Goal: Information Seeking & Learning: Learn about a topic

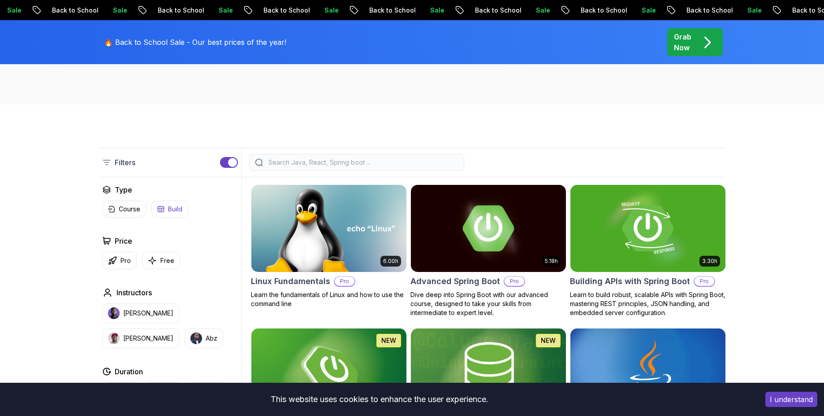
click at [173, 212] on p "Build" at bounding box center [175, 208] width 14 height 9
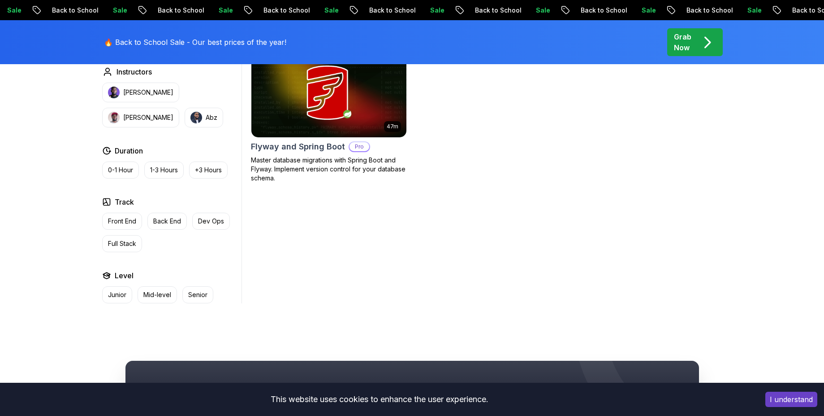
scroll to position [269, 0]
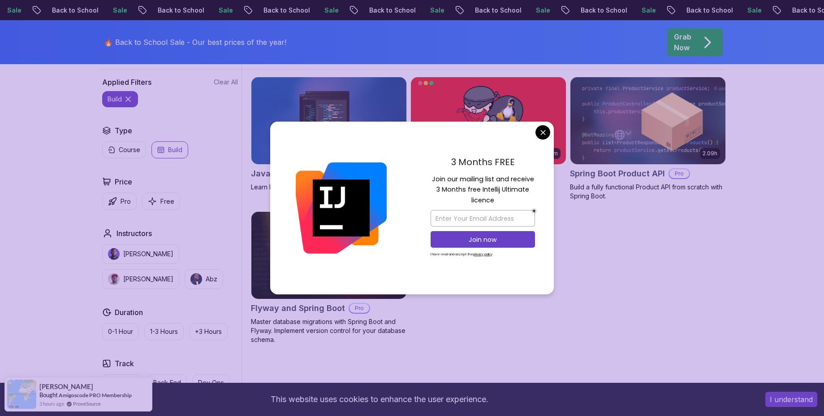
click at [550, 134] on div "3 Months FREE Join our mailing list and receive 3 Months free Intellij Ultimate…" at bounding box center [483, 207] width 142 height 173
click at [544, 130] on body "Sale Back to School Sale Back to School Sale Back to School Sale Back to School…" at bounding box center [412, 337] width 824 height 1213
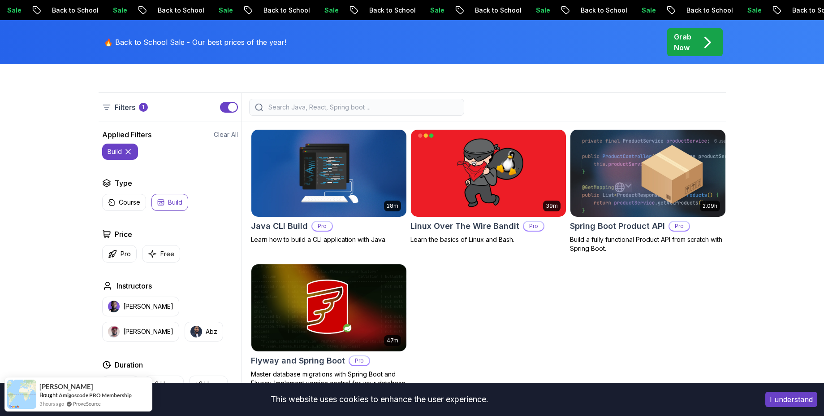
scroll to position [215, 0]
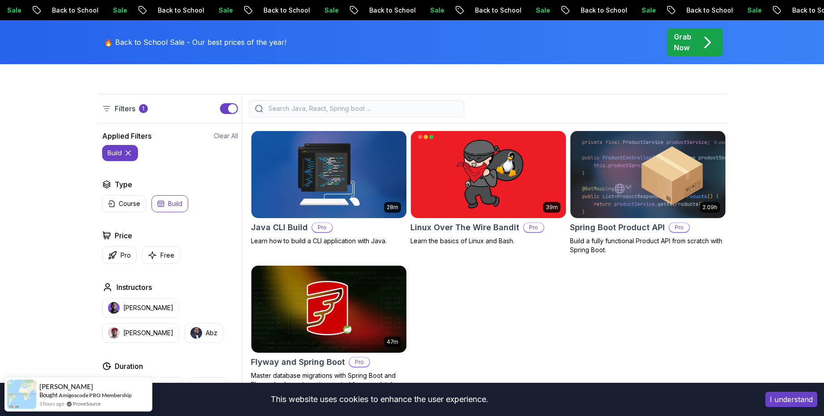
click at [366, 177] on img at bounding box center [328, 174] width 163 height 91
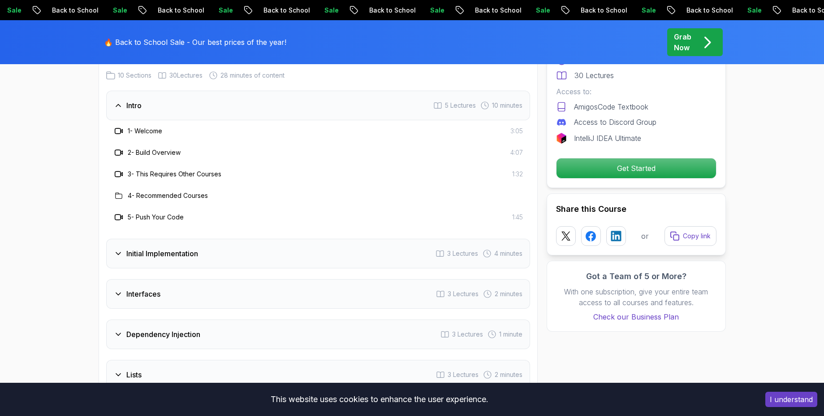
scroll to position [1130, 0]
click at [305, 257] on div "Initial Implementation 3 Lectures 4 minutes" at bounding box center [318, 253] width 424 height 30
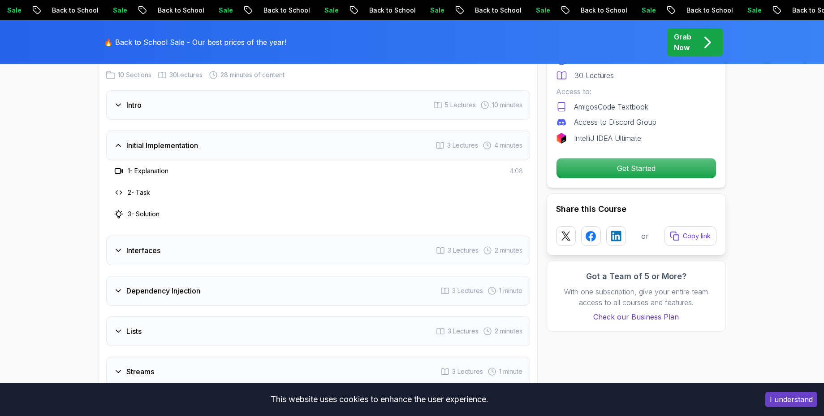
click at [273, 143] on div "Initial Implementation 3 Lectures 4 minutes" at bounding box center [318, 145] width 424 height 30
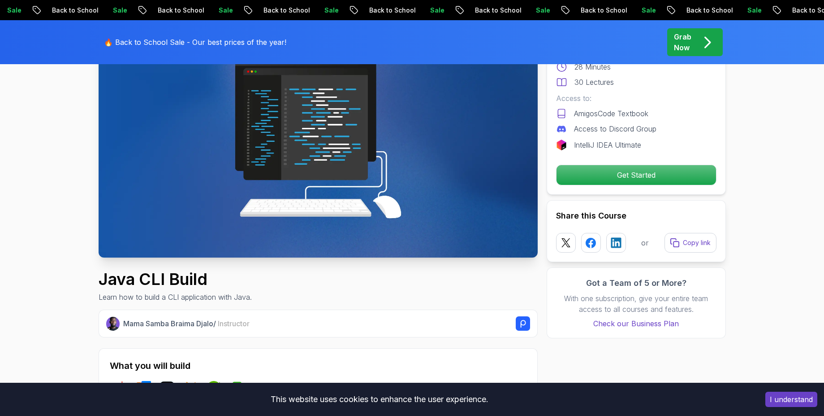
scroll to position [0, 0]
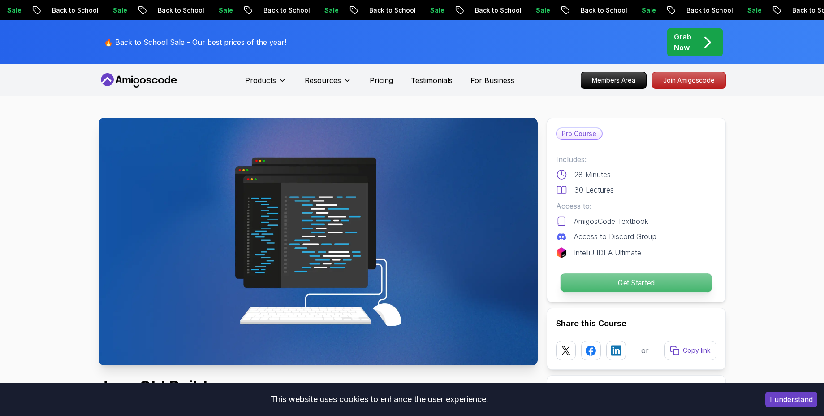
click at [648, 283] on p "Get Started" at bounding box center [636, 282] width 152 height 19
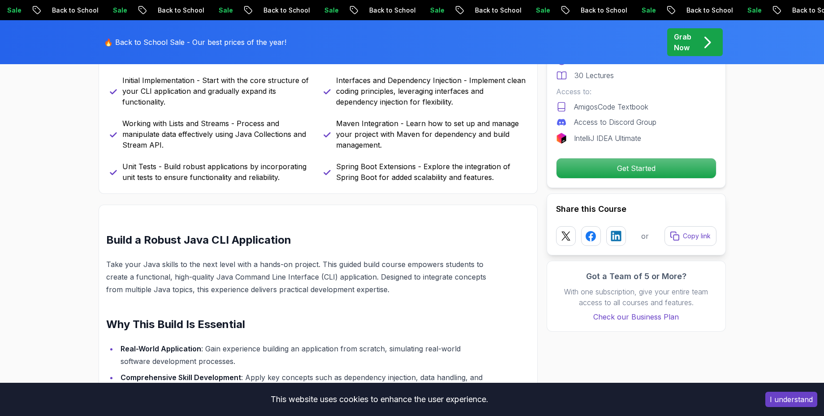
scroll to position [71, 0]
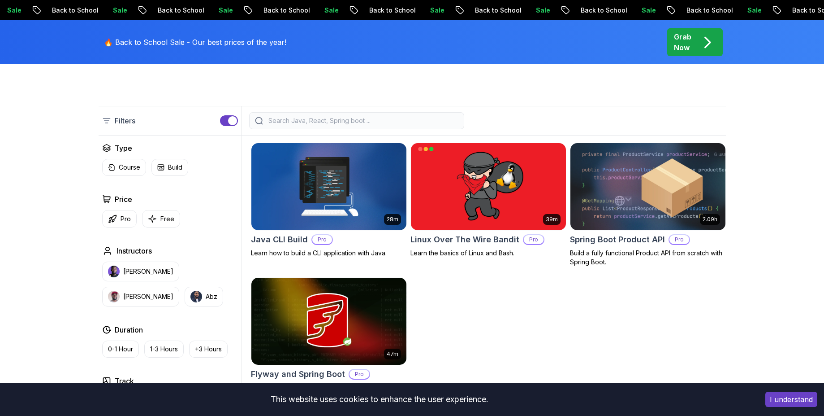
scroll to position [215, 0]
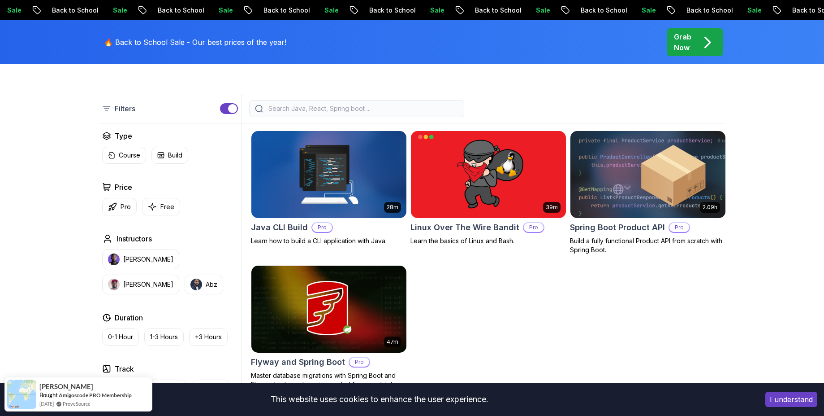
click at [649, 159] on img at bounding box center [648, 174] width 163 height 91
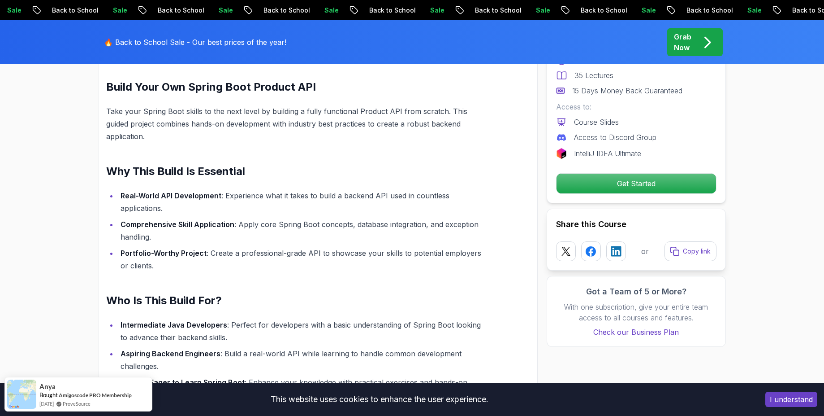
scroll to position [592, 0]
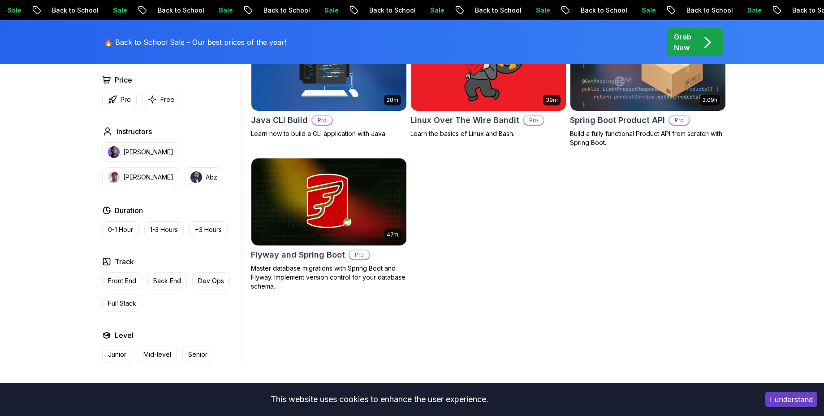
scroll to position [260, 0]
